Goal: Information Seeking & Learning: Find specific page/section

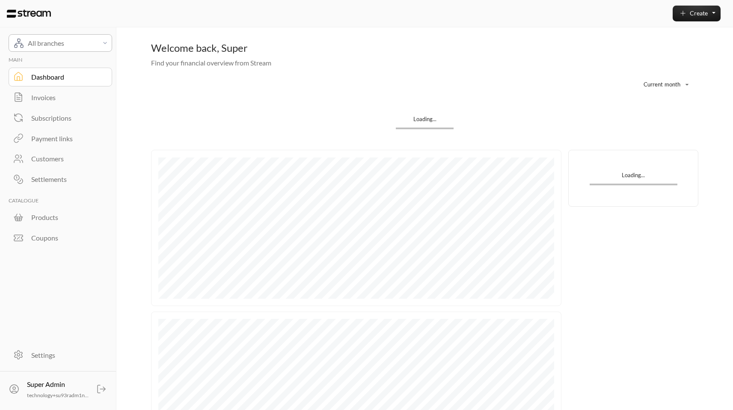
click at [51, 155] on div "Customers" at bounding box center [65, 159] width 69 height 10
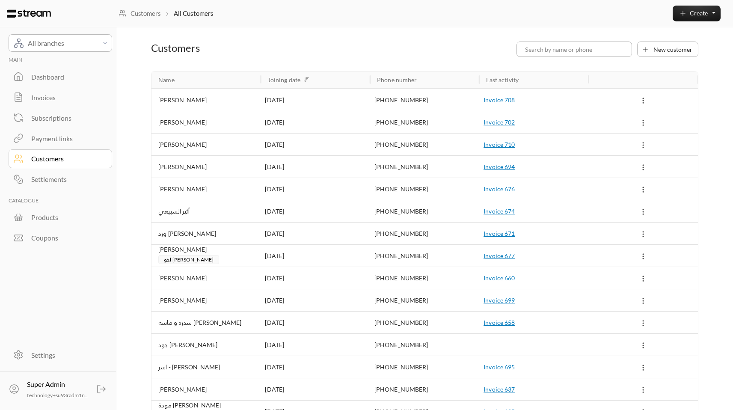
click at [244, 102] on div "[PERSON_NAME]" at bounding box center [205, 100] width 95 height 22
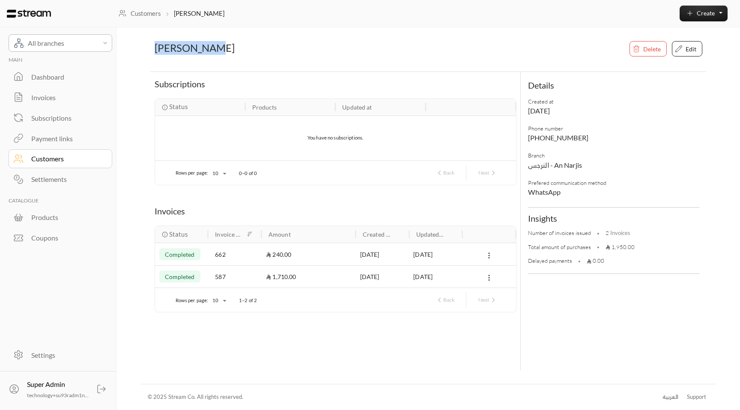
drag, startPoint x: 214, startPoint y: 50, endPoint x: 134, endPoint y: 47, distance: 80.1
click at [133, 47] on div "All branches MAIN Dashboard Invoices Subscriptions Payment links Customers Sett…" at bounding box center [369, 205] width 691 height 410
copy h3 "[PERSON_NAME]"
click at [76, 155] on div "Customers" at bounding box center [65, 159] width 69 height 10
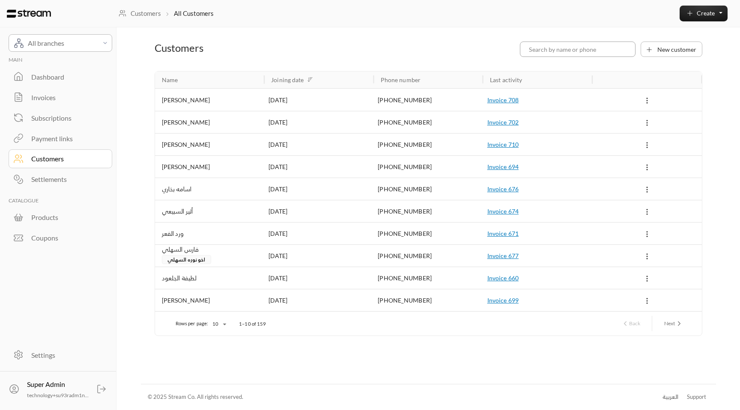
click at [575, 48] on input at bounding box center [578, 49] width 116 height 15
paste input "[PERSON_NAME]"
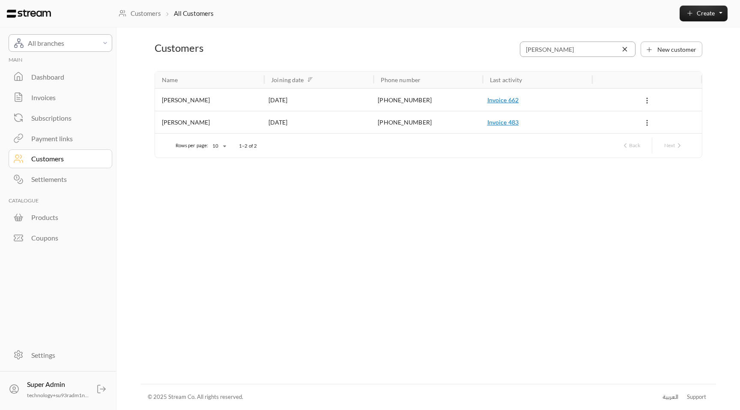
type input "[PERSON_NAME]"
click at [284, 101] on div "[DATE]" at bounding box center [318, 100] width 101 height 22
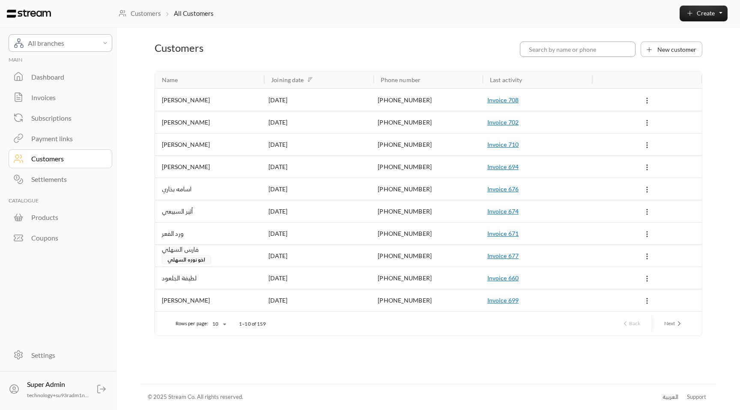
click at [602, 45] on input at bounding box center [578, 49] width 116 height 15
paste input "[PERSON_NAME]"
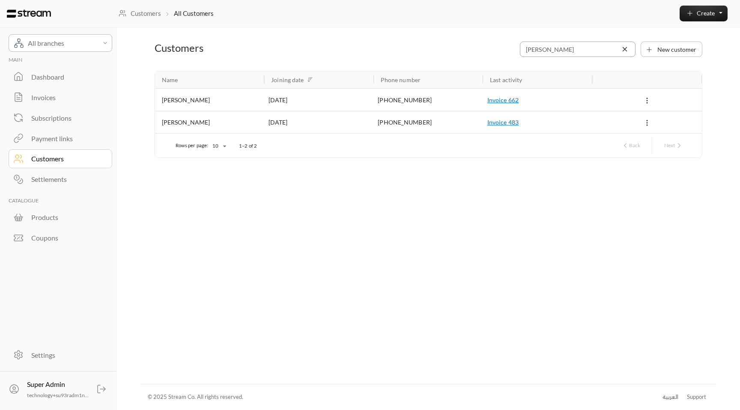
type input "[PERSON_NAME]"
click at [296, 125] on div "9/04/2025" at bounding box center [318, 122] width 101 height 22
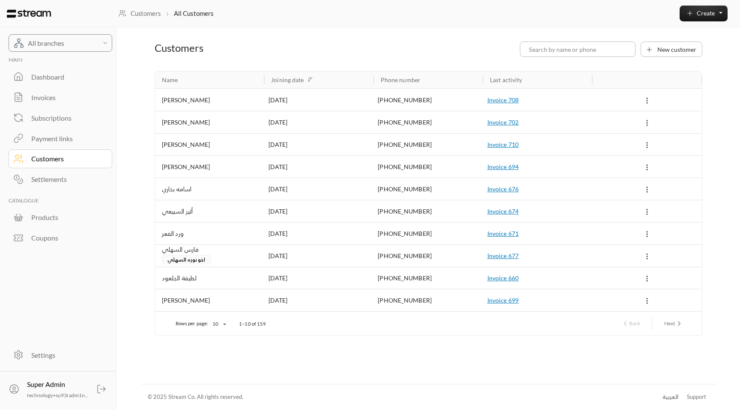
click at [64, 42] on div "All branches" at bounding box center [62, 43] width 69 height 10
click at [575, 44] on div at bounding box center [370, 205] width 740 height 410
click at [563, 49] on input at bounding box center [578, 49] width 116 height 15
paste input "[PERSON_NAME]"
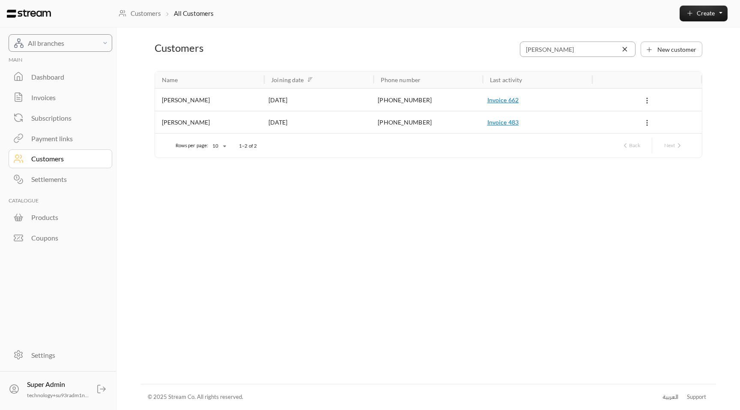
type input "[PERSON_NAME]"
click at [87, 47] on div "All branches" at bounding box center [62, 43] width 69 height 10
click at [215, 96] on div at bounding box center [370, 205] width 740 height 410
click at [182, 99] on div "[PERSON_NAME]" at bounding box center [209, 100] width 95 height 22
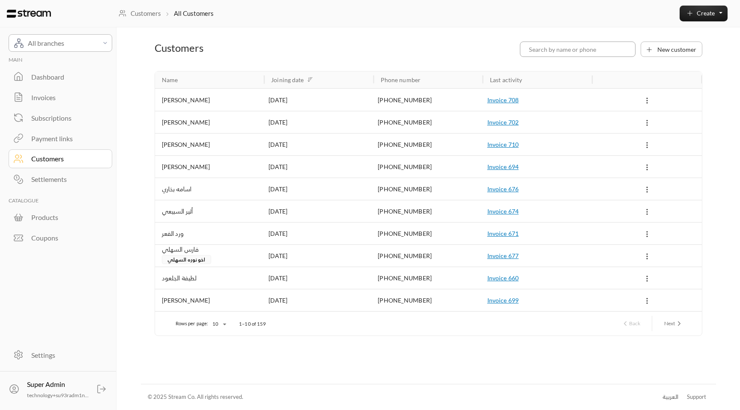
click at [559, 54] on input at bounding box center [578, 49] width 116 height 15
paste input "[PERSON_NAME]"
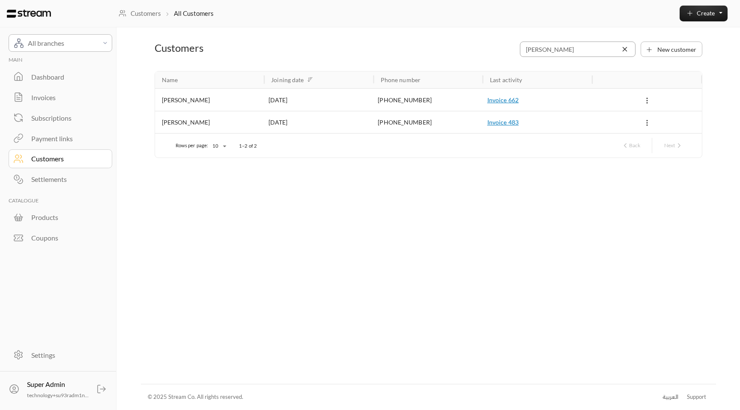
type input "[PERSON_NAME]"
click at [193, 125] on div "[PERSON_NAME]" at bounding box center [209, 122] width 95 height 22
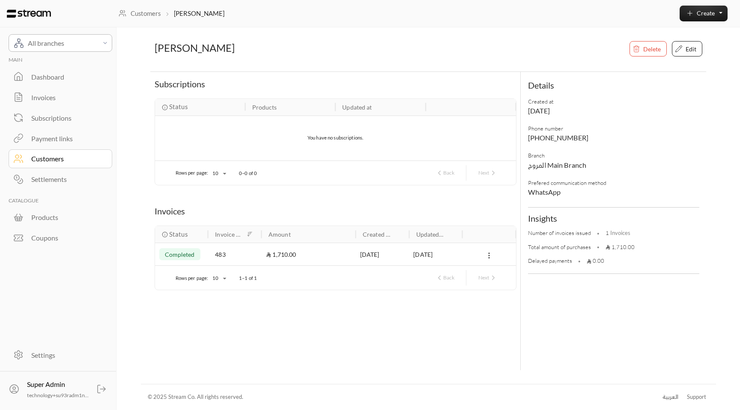
drag, startPoint x: 590, startPoint y: 162, endPoint x: 535, endPoint y: 167, distance: 55.5
click at [535, 167] on div "المروج Main Branch" at bounding box center [613, 165] width 171 height 10
click at [610, 160] on div "Branch المروج Main Branch" at bounding box center [614, 161] width 180 height 27
click at [525, 169] on div "المروج Main Branch" at bounding box center [614, 165] width 180 height 10
drag, startPoint x: 528, startPoint y: 168, endPoint x: 631, endPoint y: 169, distance: 103.2
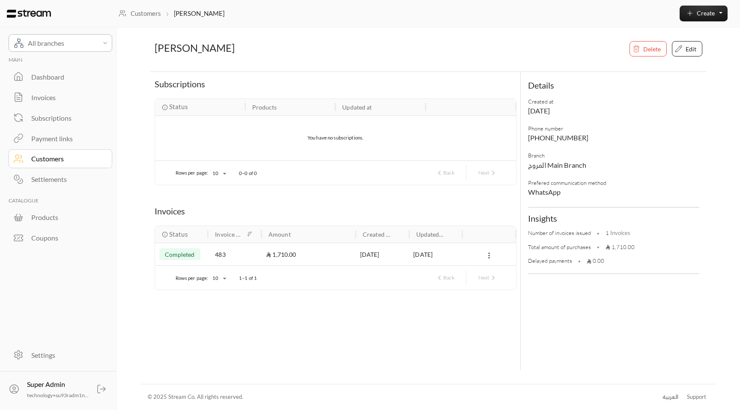
click at [637, 170] on div "Branch المروج Main Branch" at bounding box center [614, 161] width 180 height 27
click at [78, 155] on div "Customers" at bounding box center [65, 159] width 69 height 10
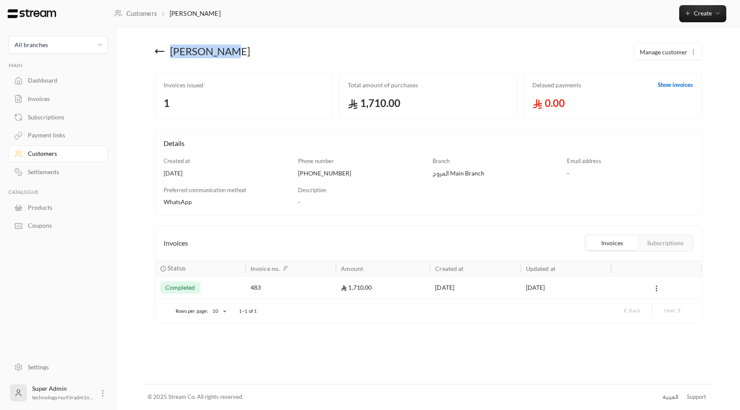
drag, startPoint x: 171, startPoint y: 51, endPoint x: 241, endPoint y: 56, distance: 70.4
click at [241, 56] on div "[PERSON_NAME]" at bounding box center [289, 51] width 278 height 21
copy div "زين إسماعيل"
click at [67, 154] on div "Customers" at bounding box center [62, 153] width 69 height 9
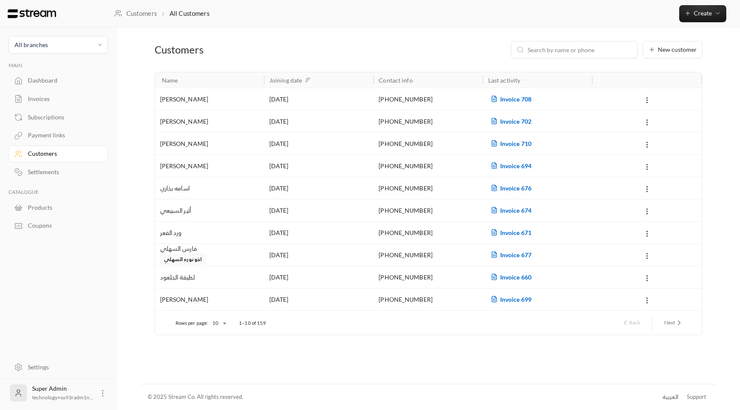
click at [573, 47] on input at bounding box center [579, 49] width 104 height 9
paste input "[PERSON_NAME]"
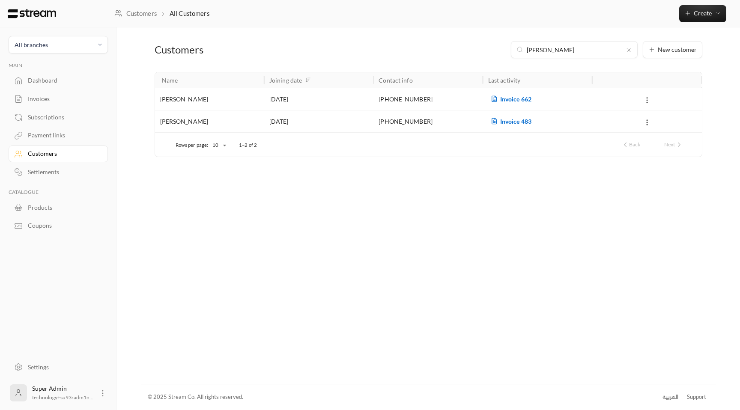
type input "[PERSON_NAME]"
drag, startPoint x: 193, startPoint y: 99, endPoint x: 204, endPoint y: 110, distance: 15.8
click at [193, 99] on div "[PERSON_NAME]" at bounding box center [209, 99] width 99 height 22
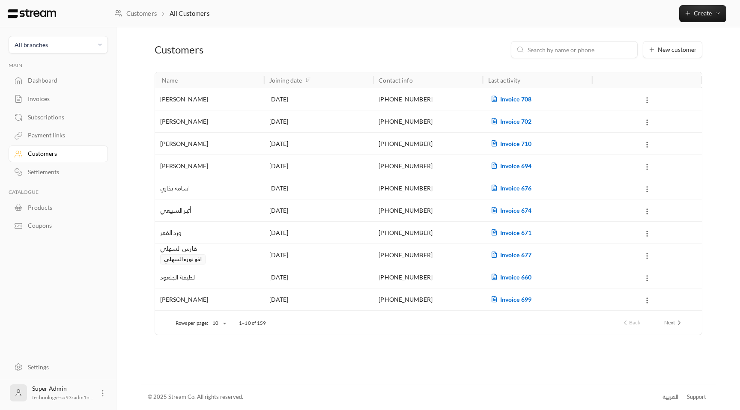
click at [569, 46] on input at bounding box center [579, 49] width 104 height 9
paste input "[PERSON_NAME]"
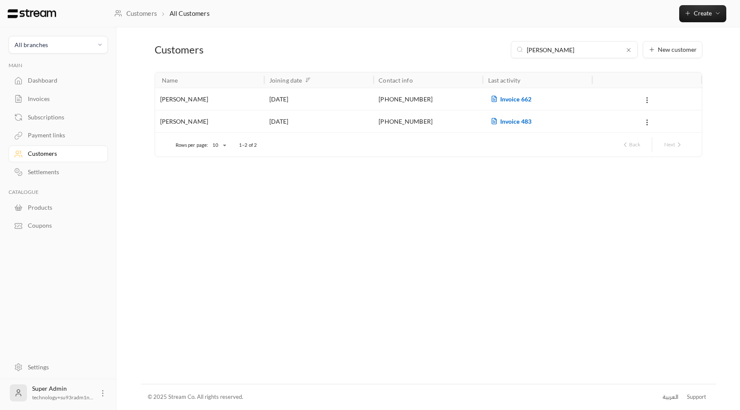
type input "[PERSON_NAME]"
click at [296, 124] on div "9/04/2025" at bounding box center [318, 121] width 99 height 22
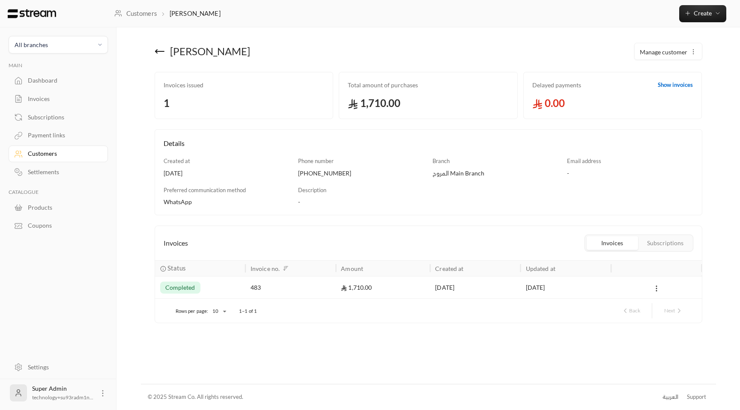
click at [46, 149] on link "Customers" at bounding box center [58, 154] width 99 height 17
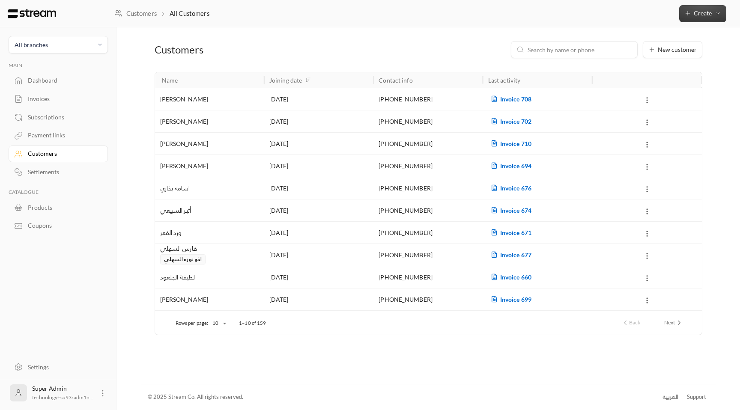
drag, startPoint x: 724, startPoint y: 8, endPoint x: 720, endPoint y: 12, distance: 5.2
click at [724, 8] on button "Create" at bounding box center [702, 13] width 47 height 17
click at [102, 395] on icon at bounding box center [102, 393] width 9 height 9
click at [97, 389] on li "Logout" at bounding box center [88, 393] width 31 height 14
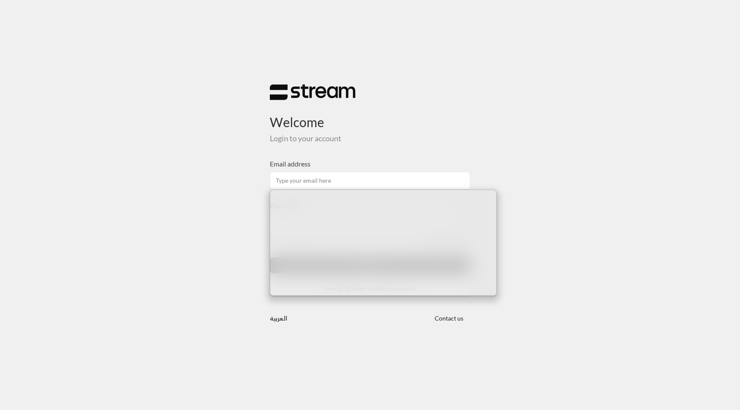
click at [516, 157] on div "Welcome Login to your account Email address Password Forgot Password? Sign in N…" at bounding box center [370, 205] width 740 height 410
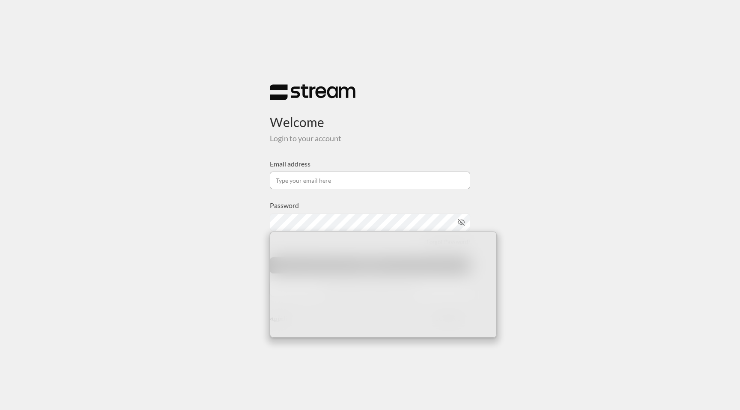
type input "technology+v2@streampay.sa"
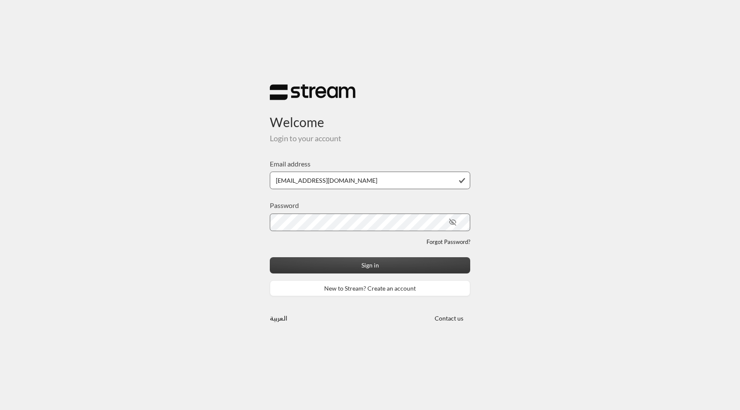
click at [345, 265] on button "Sign in" at bounding box center [370, 265] width 200 height 16
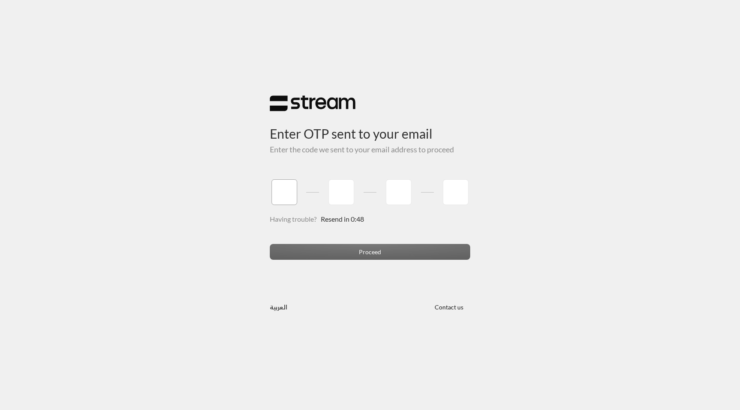
paste input "0"
type input "0"
type input "9"
type input "5"
type input "9"
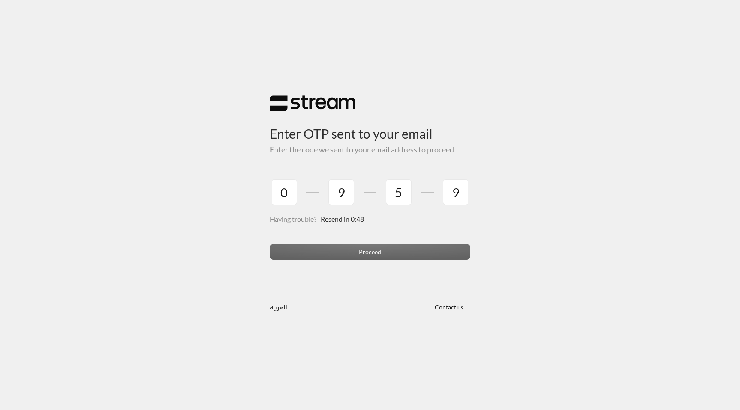
click at [381, 256] on div "Proceed" at bounding box center [370, 255] width 200 height 23
